Goal: Communication & Community: Answer question/provide support

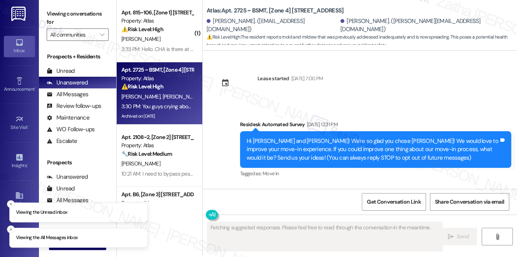
scroll to position [3352, 0]
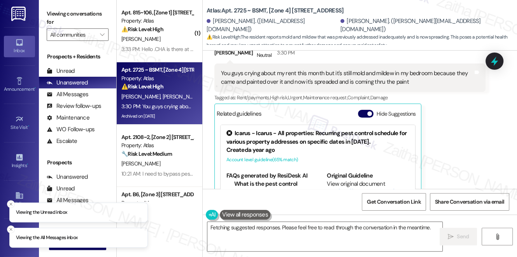
click at [364, 110] on button "Hide Suggestions" at bounding box center [366, 114] width 16 height 8
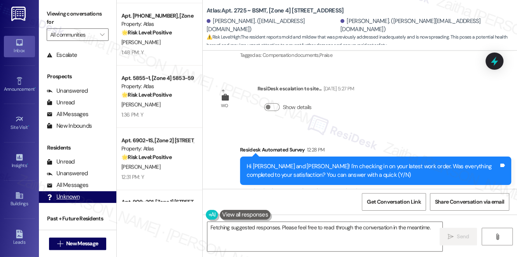
scroll to position [94, 0]
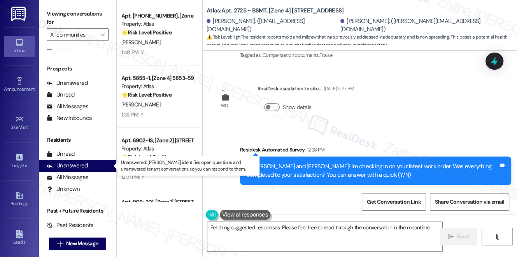
click at [67, 164] on div "Unanswered" at bounding box center [67, 165] width 41 height 8
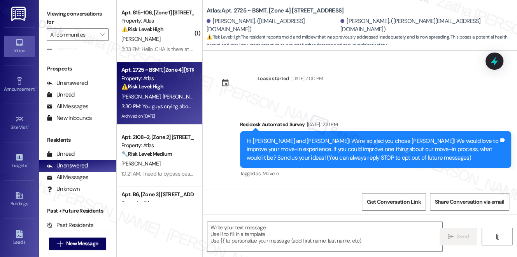
scroll to position [3351, 0]
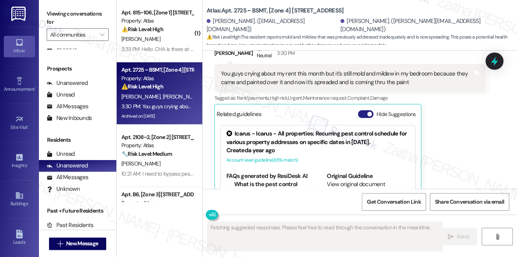
click at [360, 110] on button "Hide Suggestions" at bounding box center [366, 114] width 16 height 8
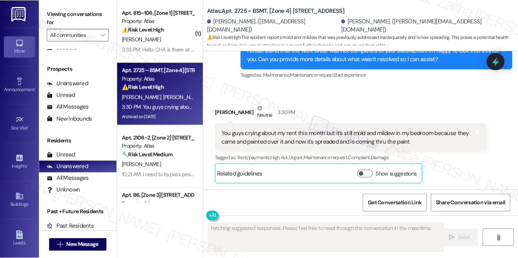
scroll to position [3249, 0]
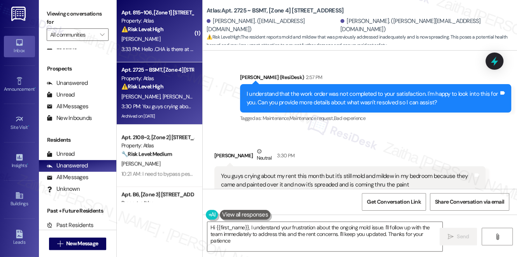
type textarea "Hi {{first_name}}, I understand your frustration about the ongoing mold issue. …"
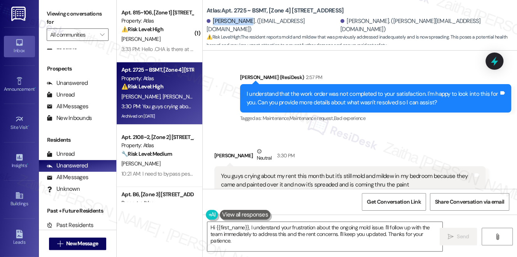
drag, startPoint x: 212, startPoint y: 26, endPoint x: 249, endPoint y: 23, distance: 36.7
click at [249, 23] on div "Diamond Moss. (diamondmoss98@gmail.com)" at bounding box center [272, 25] width 132 height 17
copy div "Diamond Moss"
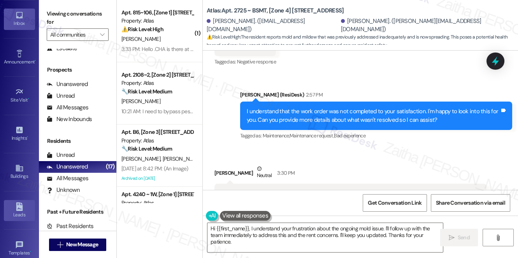
scroll to position [110, 0]
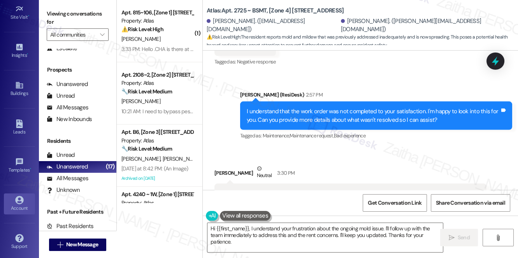
click at [19, 201] on icon at bounding box center [19, 200] width 9 height 9
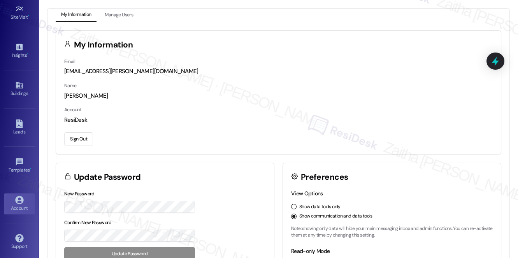
click at [75, 135] on button "Sign Out" at bounding box center [78, 139] width 29 height 14
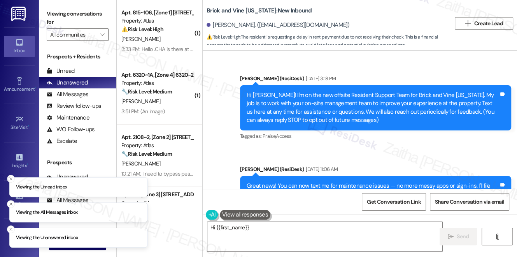
scroll to position [3547, 0]
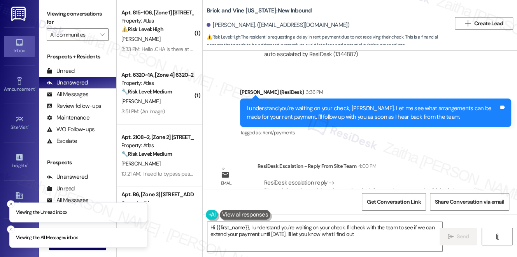
type textarea "Hi {{first_name}}, I understand you're waiting on your check. I'll check with t…"
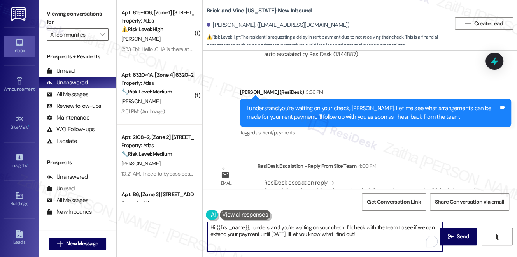
drag, startPoint x: 377, startPoint y: 238, endPoint x: 193, endPoint y: 225, distance: 184.7
click at [193, 225] on div "( 1 ) Apt. 815~106, [Zone 1] 811-833 E 46th Street Property: Atlas ⚠️ Risk Leve…" at bounding box center [317, 128] width 400 height 257
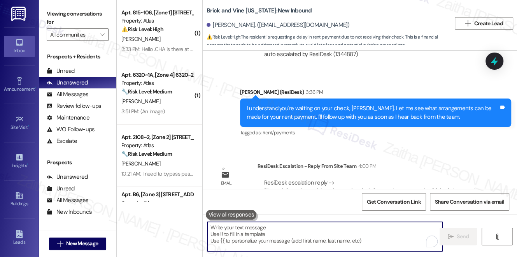
paste textarea "Here’s a quick update: paying your September rent on the 26th will only delay t…"
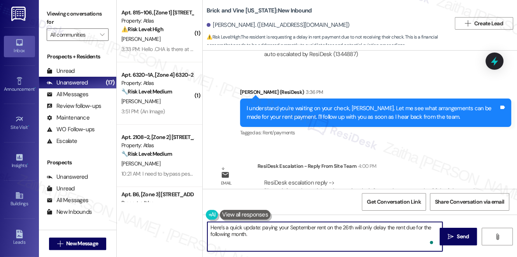
paste textarea "To avoid late fees, you can enter into a payment plan. As long as you can pay t…"
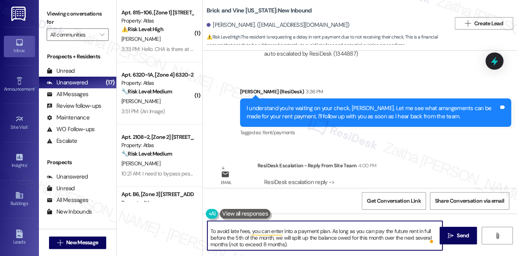
scroll to position [3547, 0]
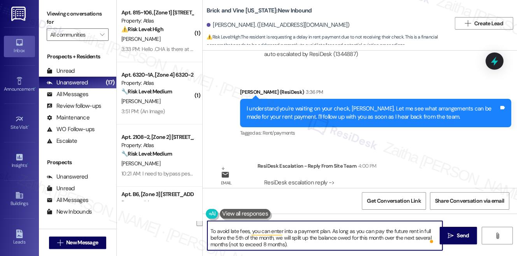
drag, startPoint x: 215, startPoint y: 231, endPoint x: 299, endPoint y: 250, distance: 86.8
click at [299, 250] on textarea "Here’s a quick update: paying your September rent on the 26th will only delay t…" at bounding box center [324, 235] width 235 height 29
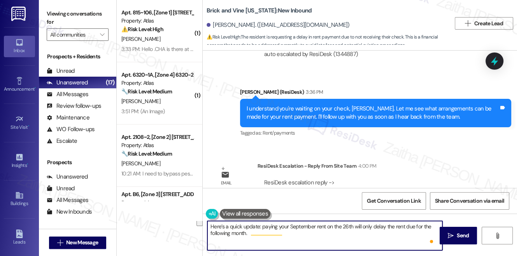
scroll to position [0, 0]
paste textarea "To help avoid late fees, you have the option to enter into a payment plan. As l…"
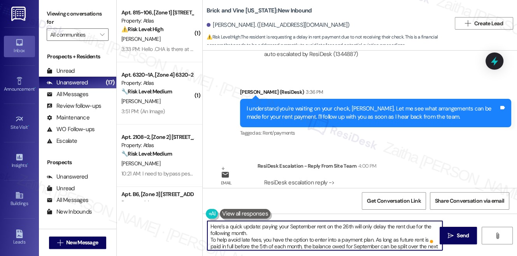
click at [256, 233] on textarea "Here’s a quick update: paying your September rent on the 26th will only delay t…" at bounding box center [324, 235] width 235 height 29
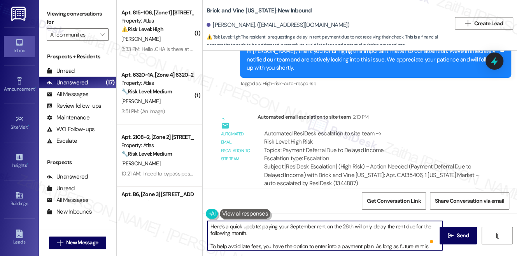
scroll to position [3406, 0]
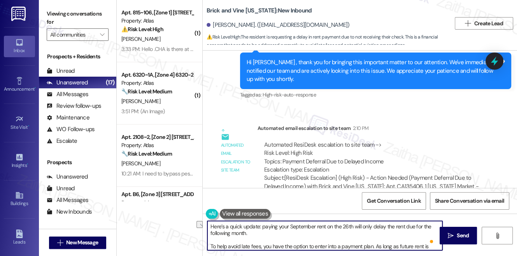
drag, startPoint x: 264, startPoint y: 226, endPoint x: 207, endPoint y: 225, distance: 56.4
click at [207, 225] on textarea "Here’s a quick update: paying your September rent on the 26th will only delay t…" at bounding box center [324, 235] width 235 height 29
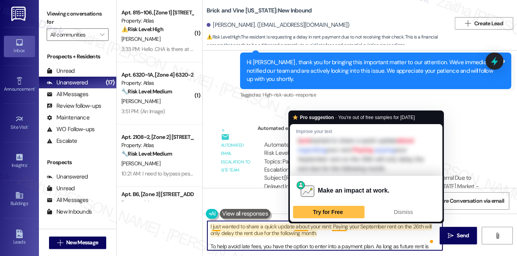
click at [304, 225] on textarea "I just wanted to share a quick update about your rent: Paying your September re…" at bounding box center [324, 235] width 235 height 29
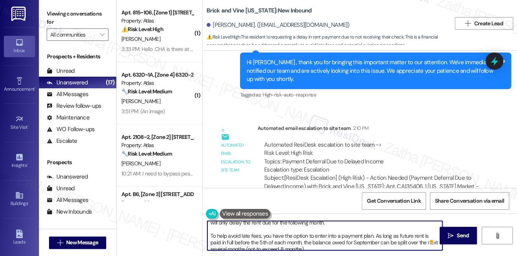
scroll to position [15, 0]
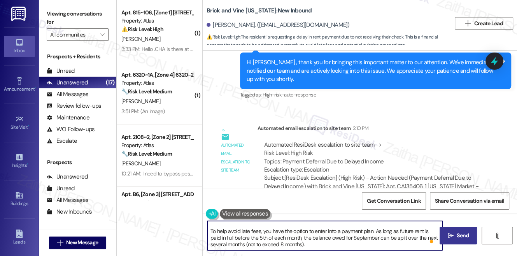
type textarea "I just wanted to share a quick update regarding your rent: Paying your Septembe…"
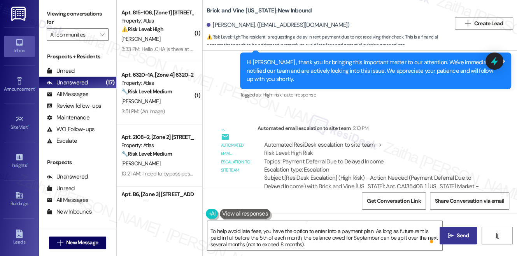
click at [451, 235] on icon "" at bounding box center [451, 236] width 6 height 6
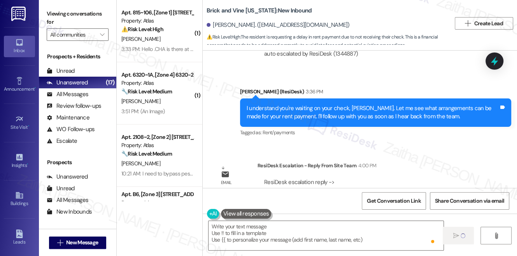
scroll to position [0, 0]
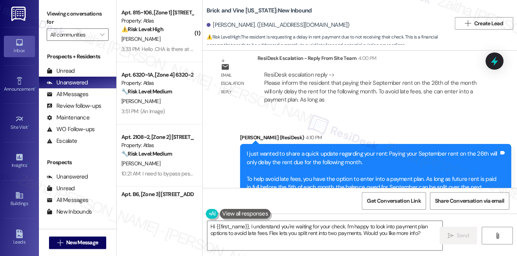
scroll to position [3654, 0]
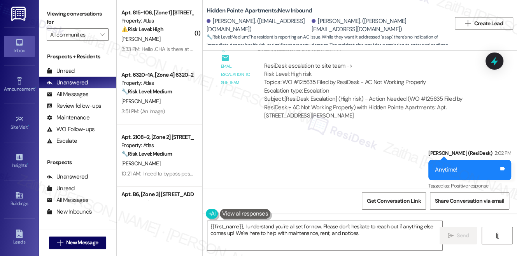
scroll to position [1181, 0]
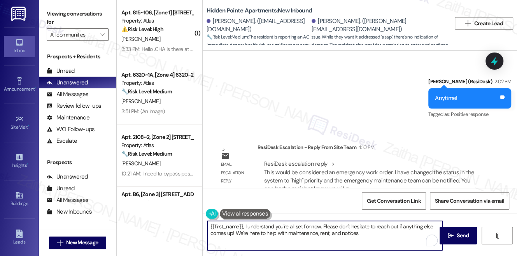
drag, startPoint x: 210, startPoint y: 225, endPoint x: 389, endPoint y: 243, distance: 179.8
click at [385, 248] on textarea "{{first_name}}, I understand you're all set for now. Please don't hesitate to r…" at bounding box center [324, 235] width 235 height 29
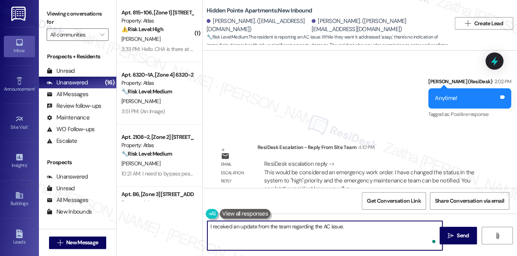
paste textarea "this has been marked as an emergency work order and given high priority. Our em…"
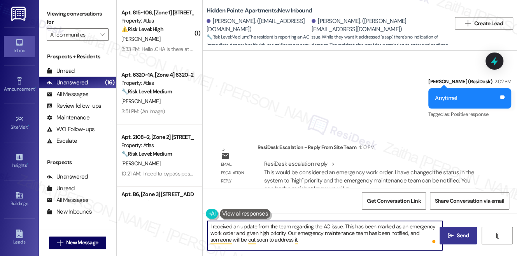
type textarea "I received an update from the team regarding the AC issue. This has been marked…"
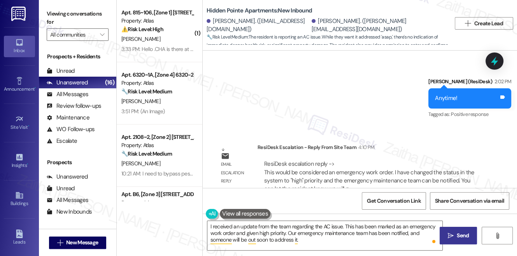
click at [465, 231] on span "Send" at bounding box center [463, 235] width 12 height 8
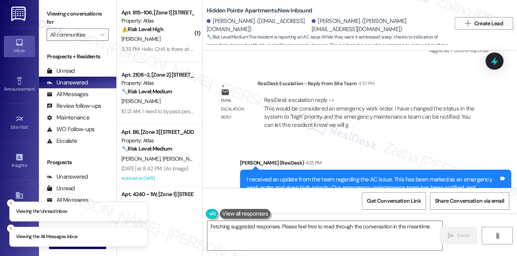
scroll to position [1228, 0]
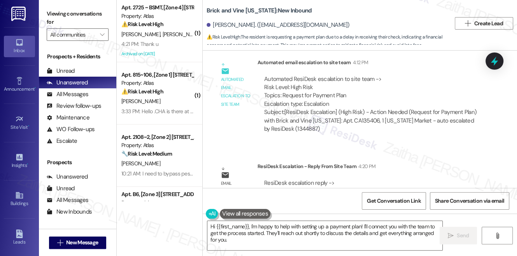
scroll to position [3885, 0]
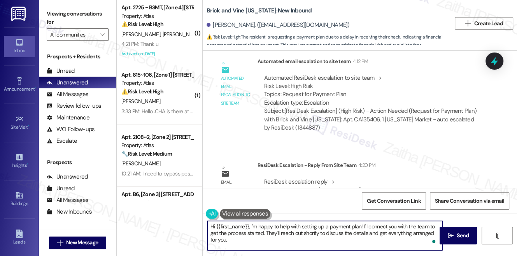
drag, startPoint x: 249, startPoint y: 226, endPoint x: 207, endPoint y: 226, distance: 42.0
click at [207, 226] on textarea "Hi {{first_name}}, I'm happy to help with setting up a payment plan! I'll conne…" at bounding box center [324, 235] width 235 height 29
click at [213, 224] on textarea "I'm happy to help with setting up a payment plan! I'll connect you with the tea…" at bounding box center [324, 235] width 235 height 29
drag, startPoint x: 328, startPoint y: 224, endPoint x: 390, endPoint y: 238, distance: 64.0
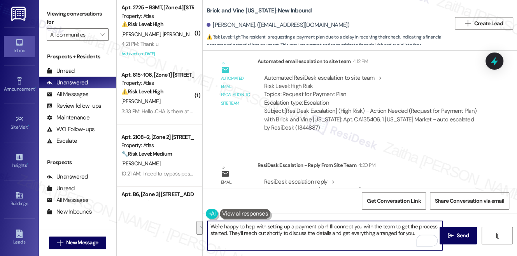
click at [390, 238] on textarea "We're happy to help with setting up a payment plan! I'll connect you with the t…" at bounding box center [324, 235] width 235 height 29
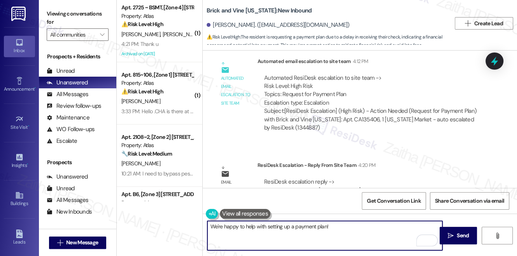
paste textarea "Our Team Member, @Christina Praferosamailto:c.praferosa@brickvine.com, will rea…"
type textarea "We're happy to help with setting up a payment plan! Our Team Member, @Christina…"
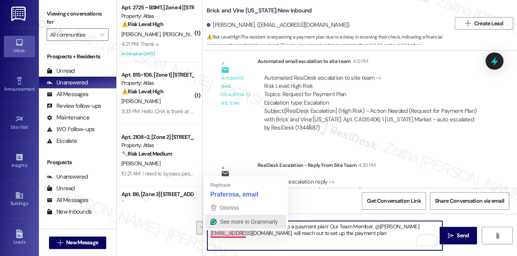
drag, startPoint x: 401, startPoint y: 229, endPoint x: 208, endPoint y: 225, distance: 193.7
click at [208, 225] on html "Inbox Go to Inbox Announcement • Send A Text Announcement Site Visit • Go to Si…" at bounding box center [258, 128] width 517 height 256
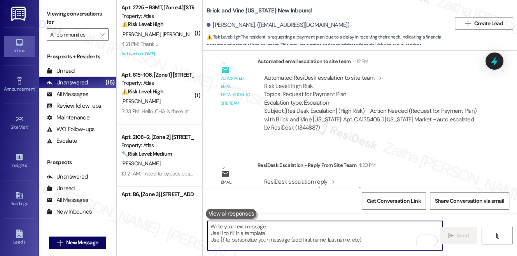
paste textarea "We’re happy to help set up a payment plan! Our team member, Christina Praferosa…"
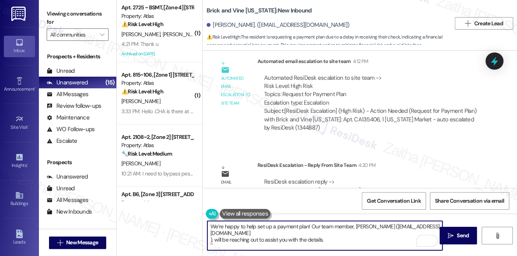
click at [208, 236] on textarea "We’re happy to help set up a payment plan! Our team member, Christina Praferosa…" at bounding box center [324, 235] width 235 height 29
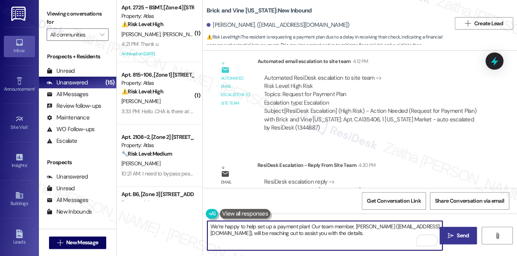
type textarea "We’re happy to help set up a payment plan! Our team member, Christina Praferosa…"
click at [457, 231] on span "Send" at bounding box center [463, 235] width 12 height 8
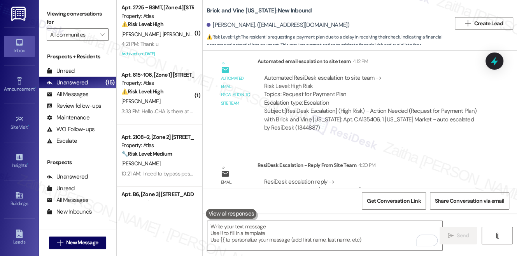
scroll to position [3850, 0]
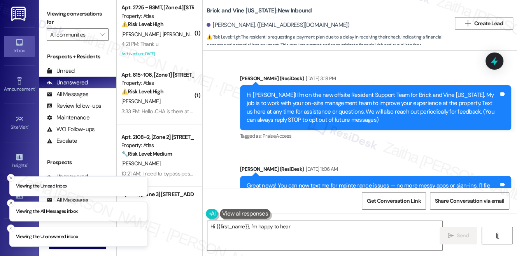
scroll to position [3959, 0]
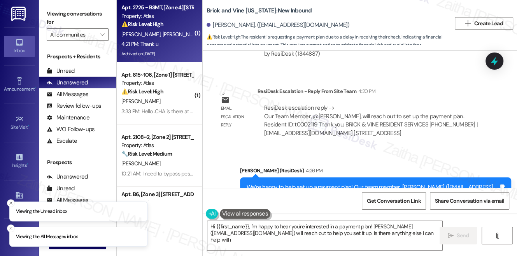
type textarea "Hi {{first_name}}, I'm happy to hear you're interested in a payment plan! [PERS…"
